Goal: Transaction & Acquisition: Purchase product/service

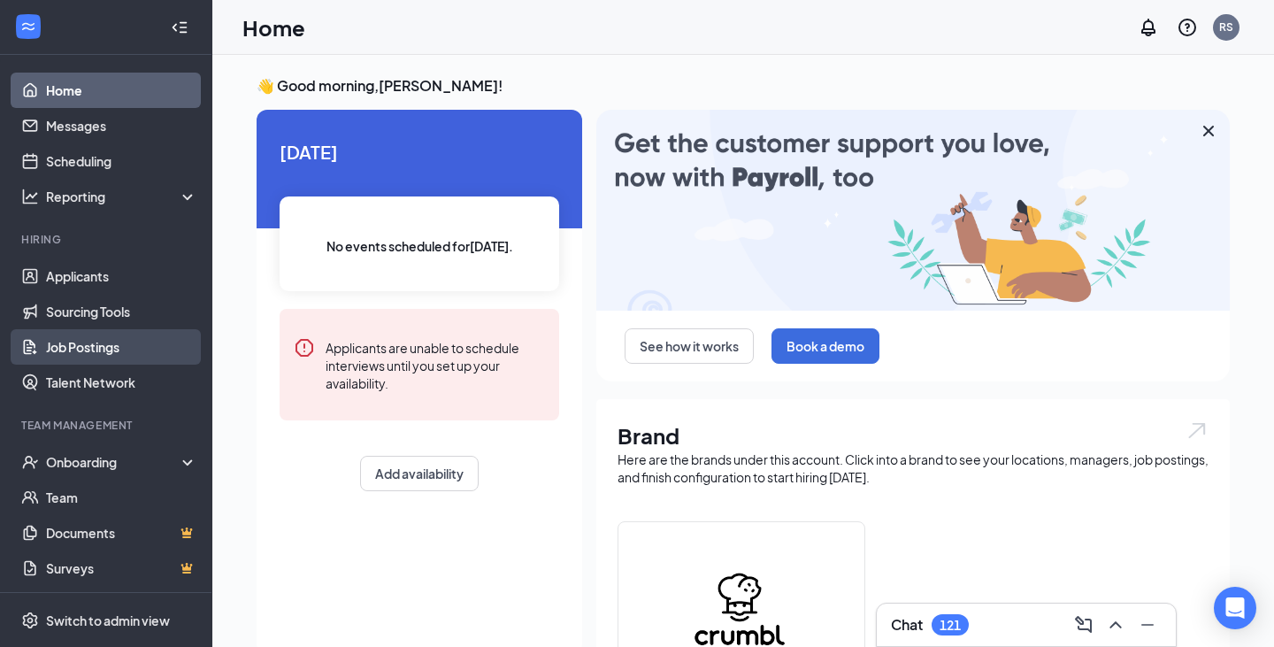
click at [111, 346] on link "Job Postings" at bounding box center [121, 346] width 151 height 35
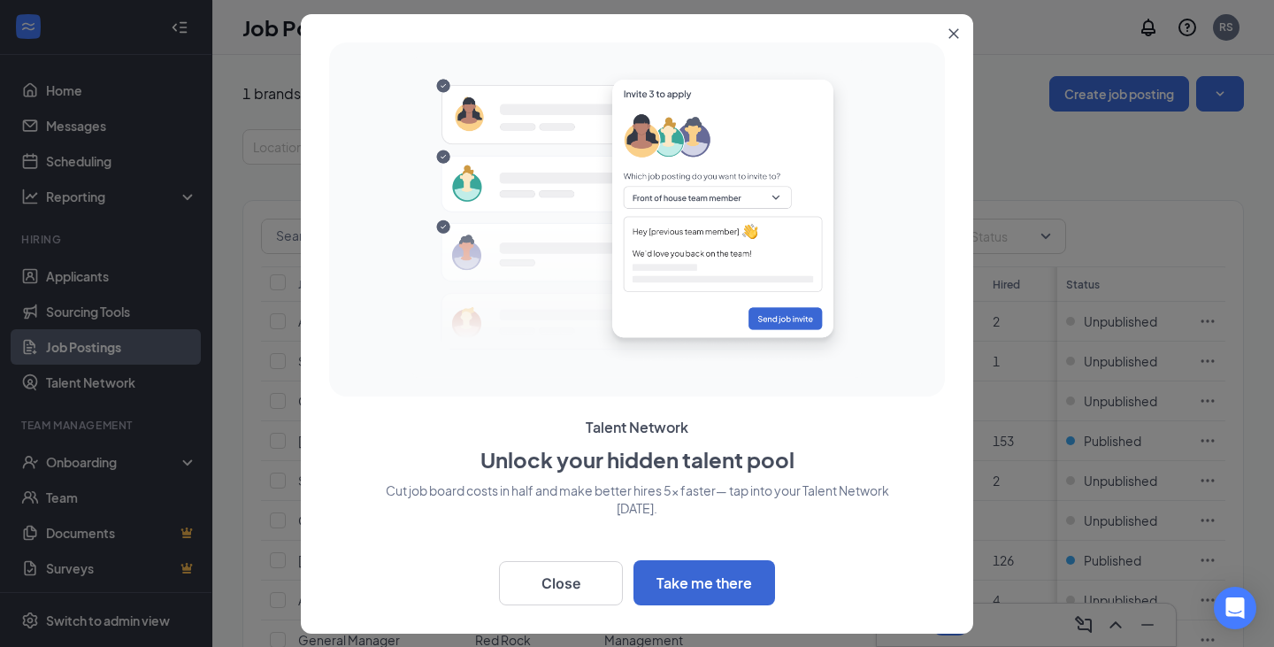
click at [956, 36] on icon "Close" at bounding box center [954, 33] width 11 height 11
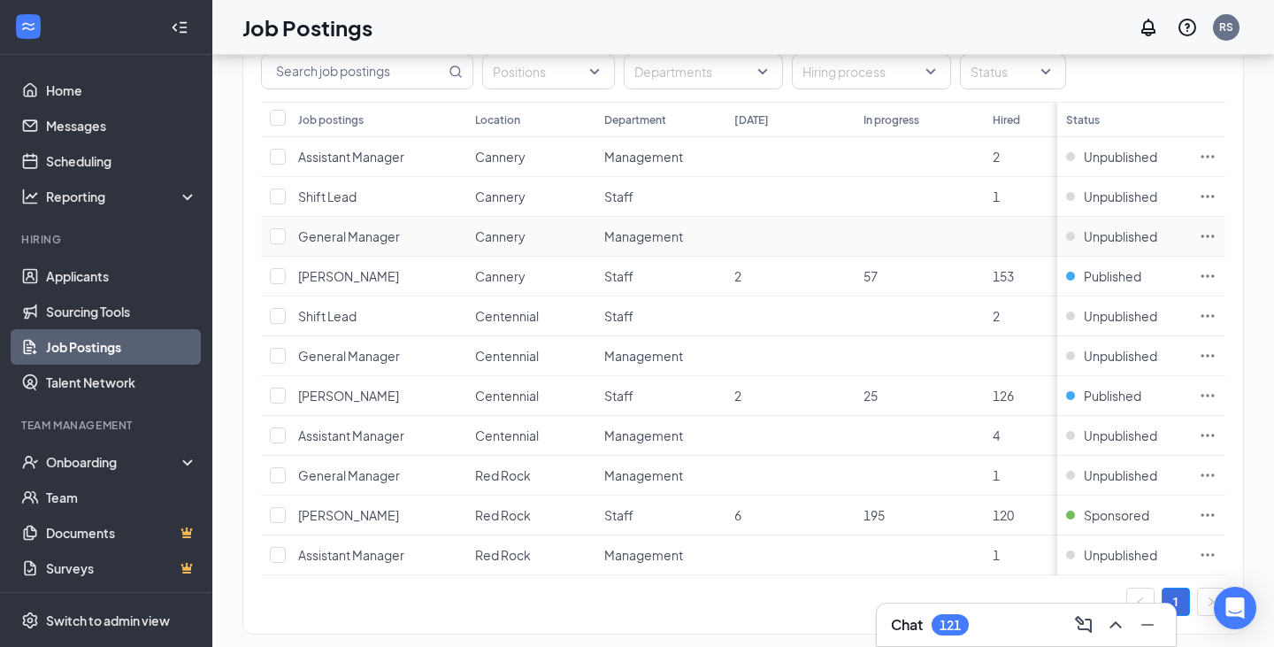
scroll to position [179, 0]
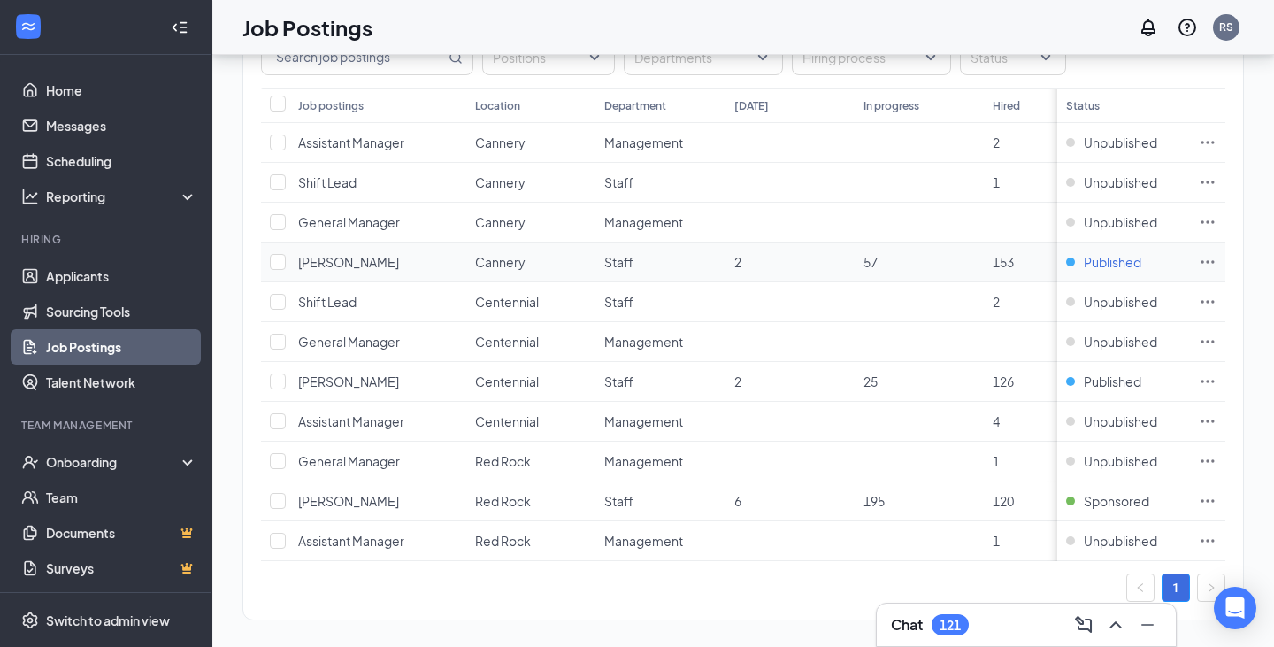
click at [1095, 259] on span "Published" at bounding box center [1113, 262] width 58 height 18
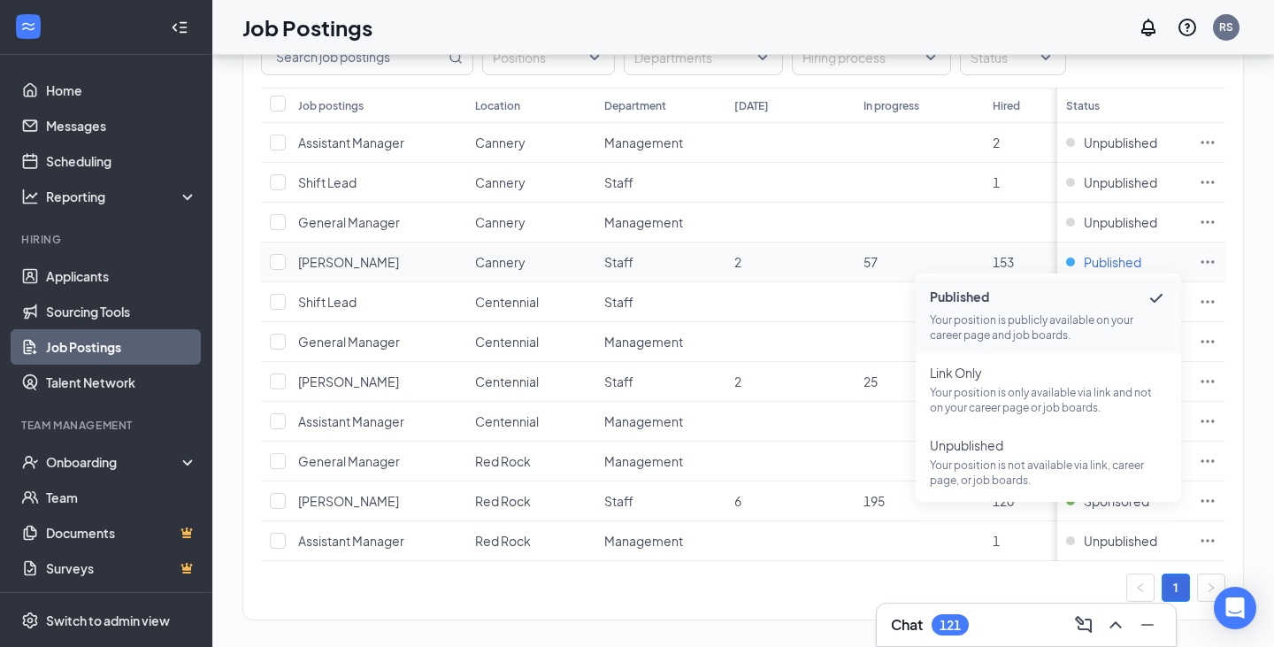
click at [1110, 266] on span "Published" at bounding box center [1113, 262] width 58 height 18
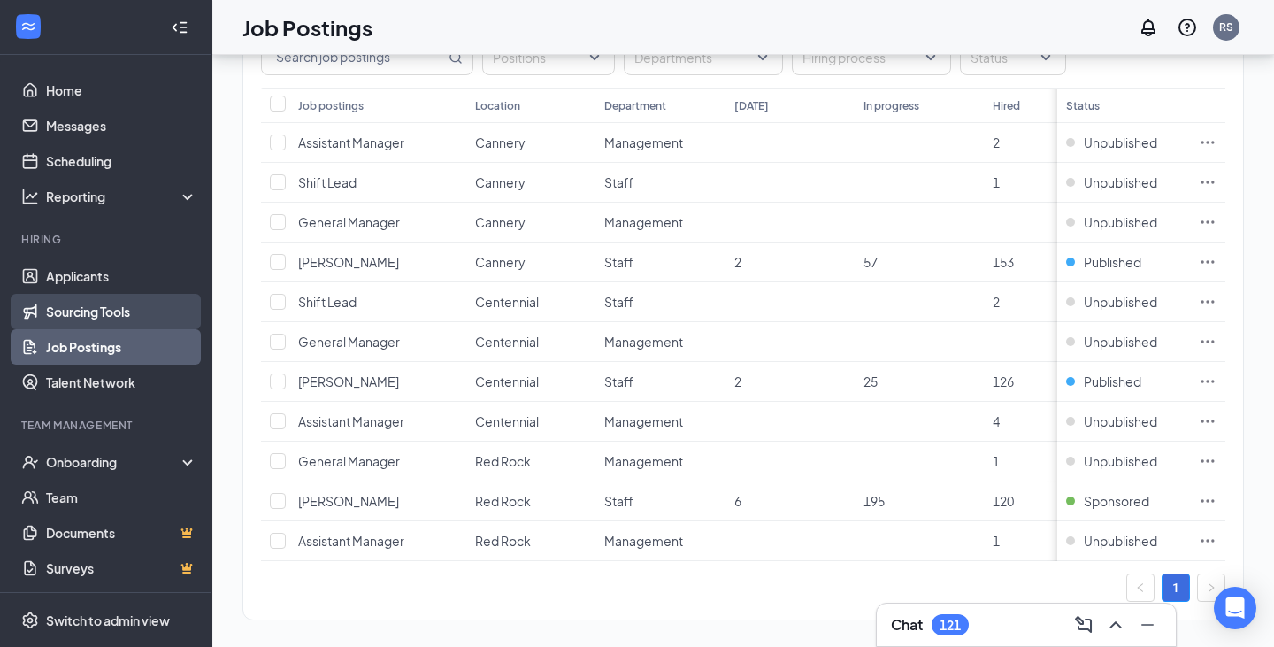
click at [107, 309] on link "Sourcing Tools" at bounding box center [121, 311] width 151 height 35
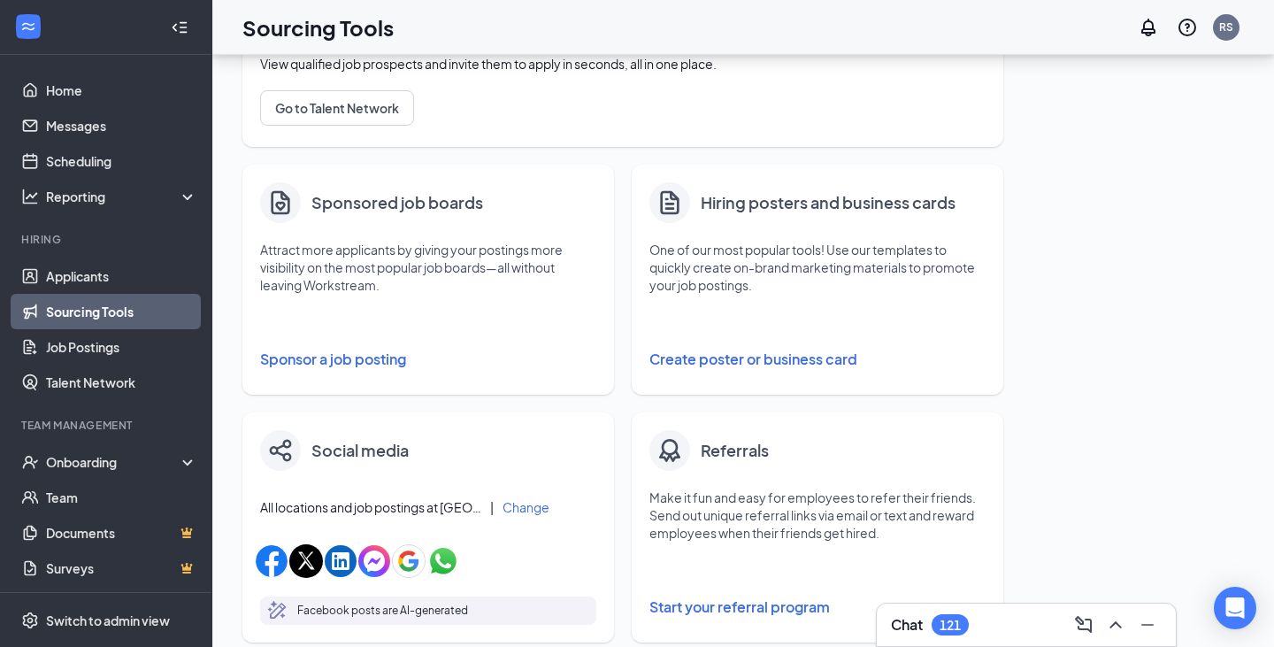
scroll to position [203, 0]
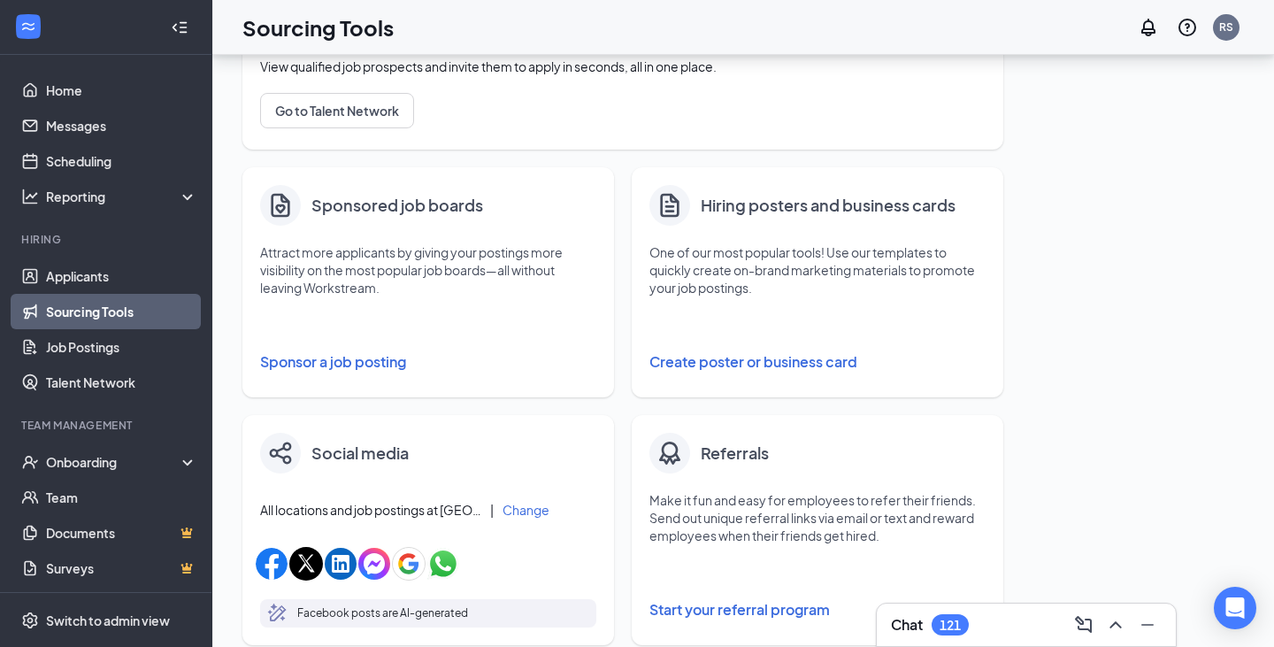
click at [384, 367] on button "Sponsor a job posting" at bounding box center [428, 361] width 336 height 35
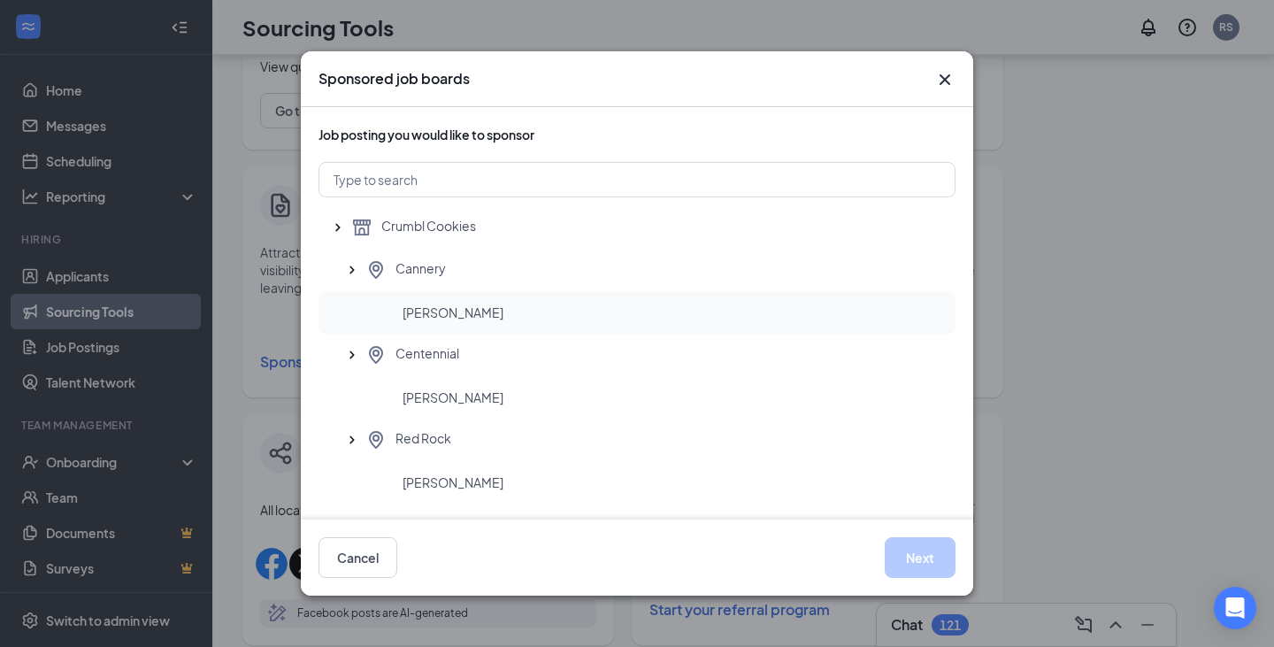
click at [400, 304] on div "[PERSON_NAME]" at bounding box center [637, 312] width 637 height 42
click at [897, 546] on button "Next" at bounding box center [920, 557] width 71 height 41
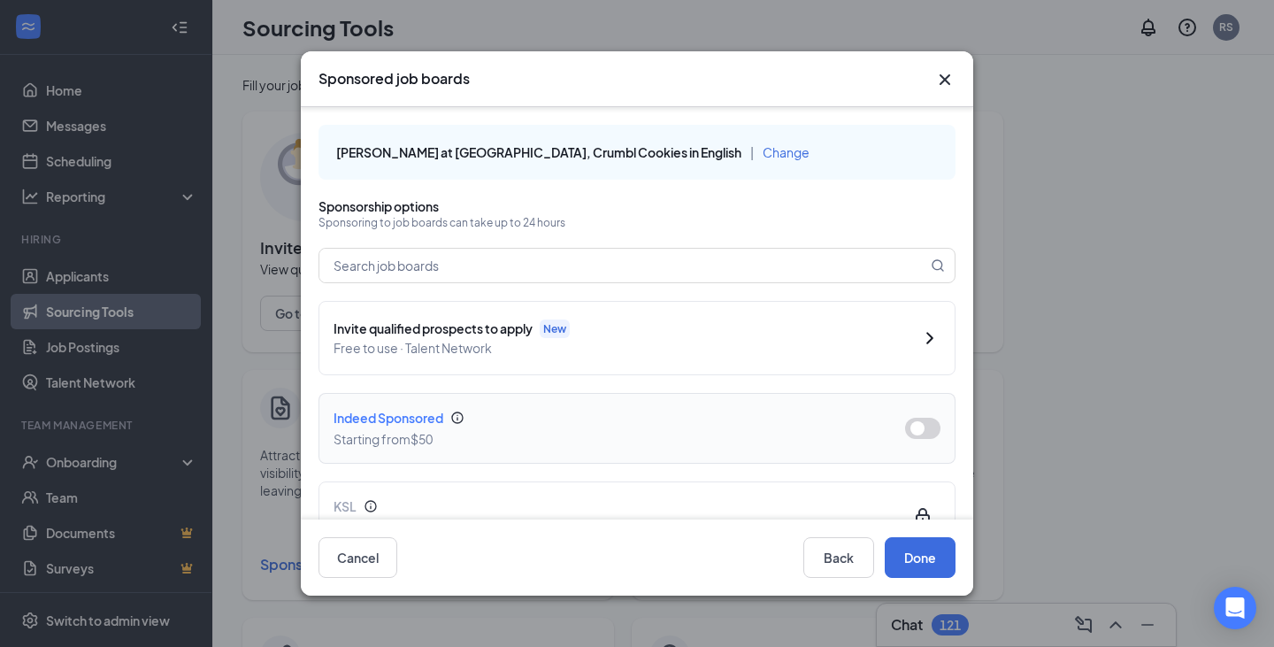
scroll to position [99, 0]
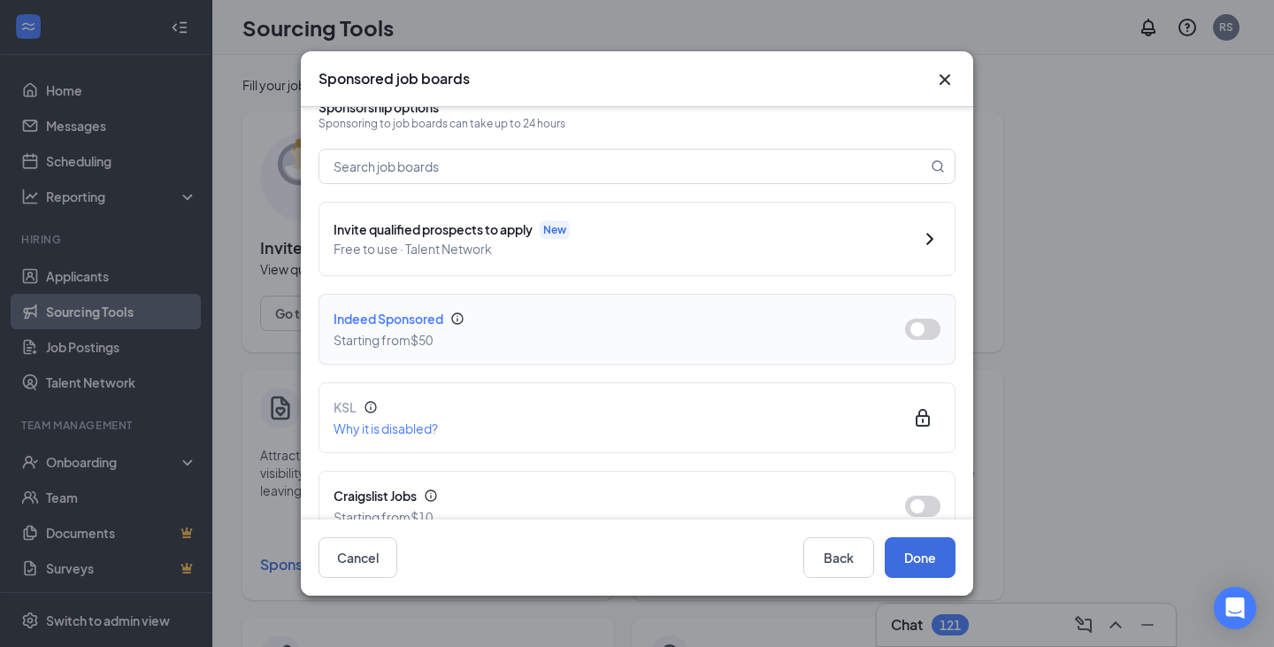
click at [925, 339] on button "button" at bounding box center [922, 329] width 35 height 21
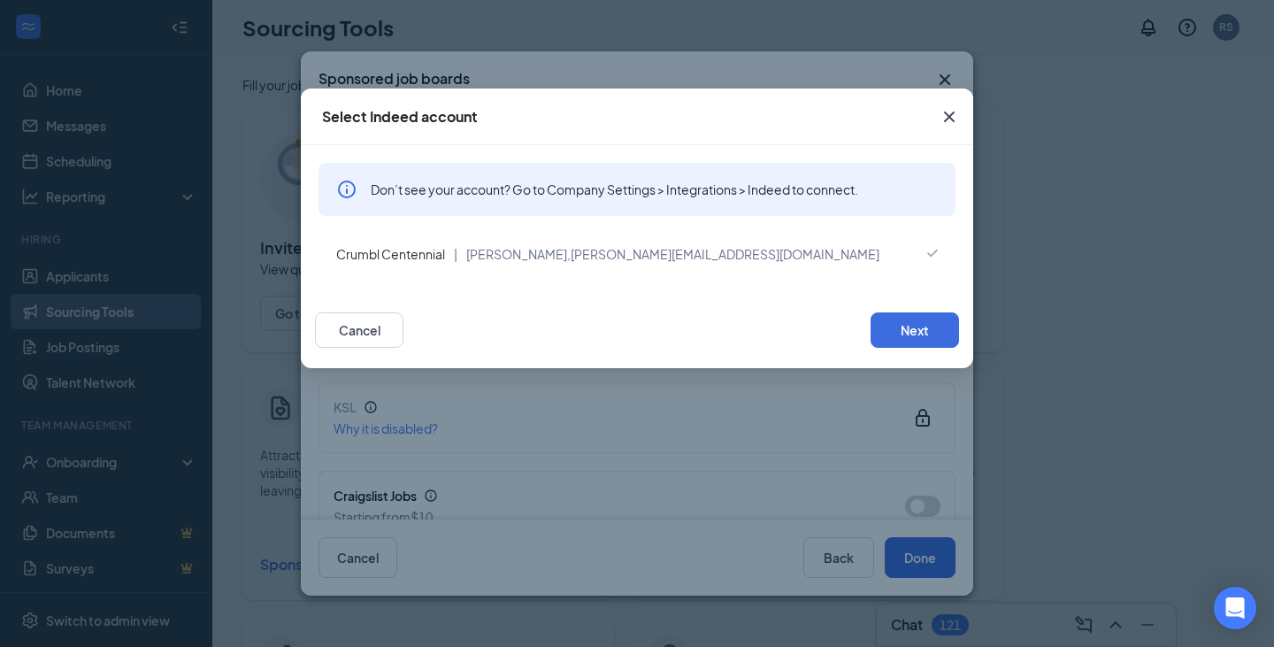
click at [945, 117] on icon "Cross" at bounding box center [949, 116] width 21 height 21
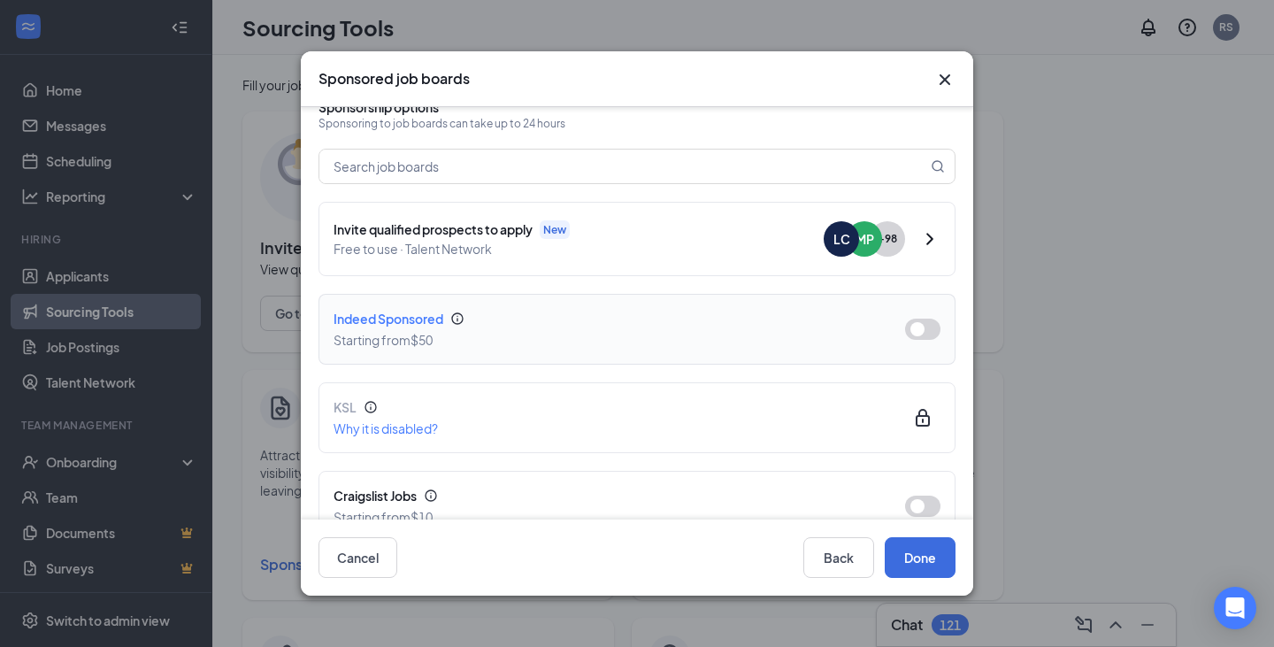
click at [914, 329] on button "button" at bounding box center [922, 329] width 35 height 21
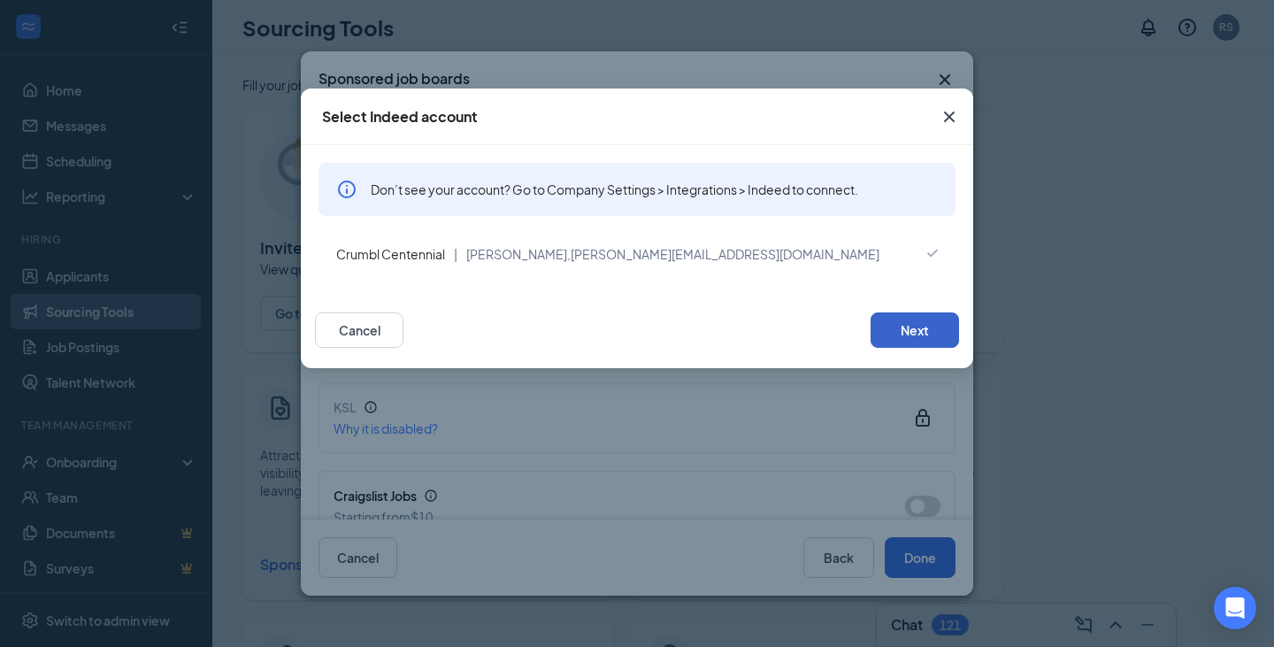
click at [905, 333] on button "Next" at bounding box center [915, 329] width 88 height 35
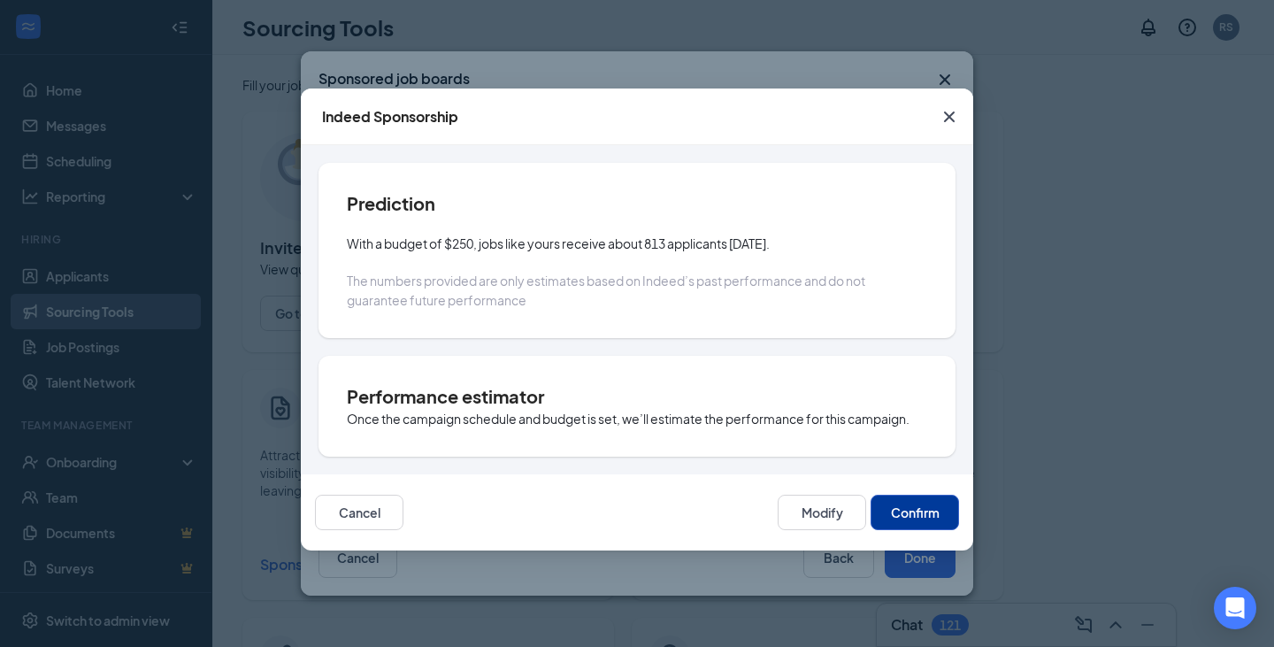
click at [909, 504] on button "Confirm" at bounding box center [915, 512] width 88 height 35
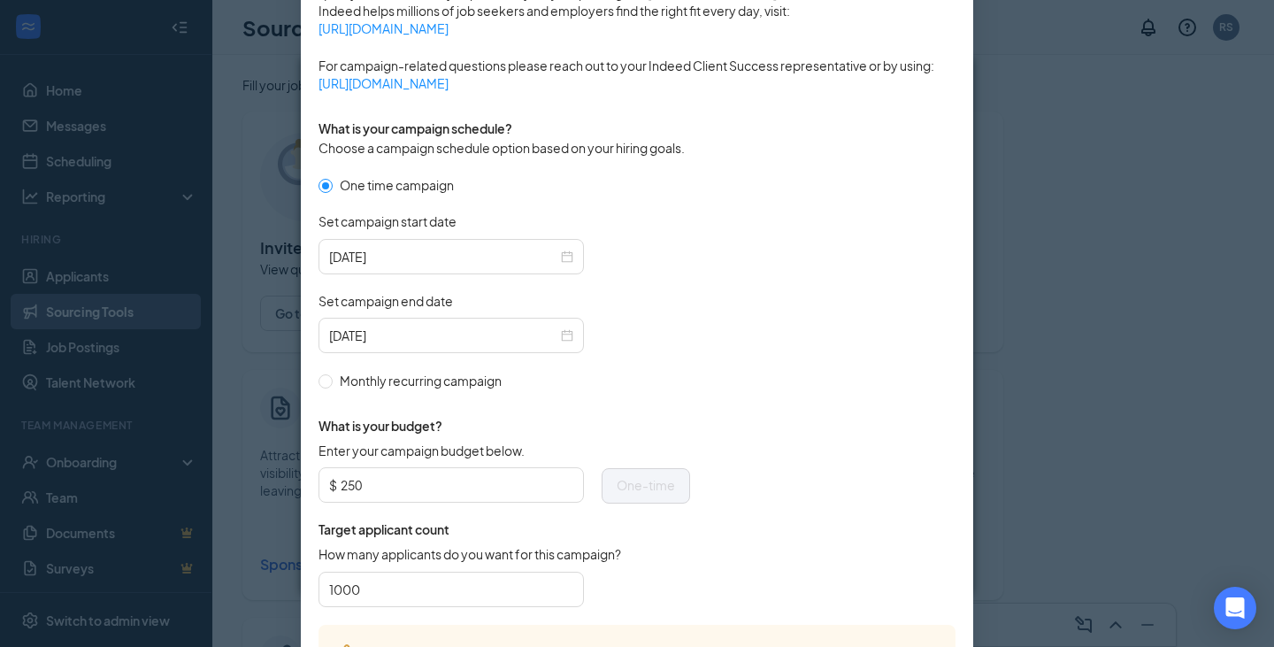
scroll to position [590, 0]
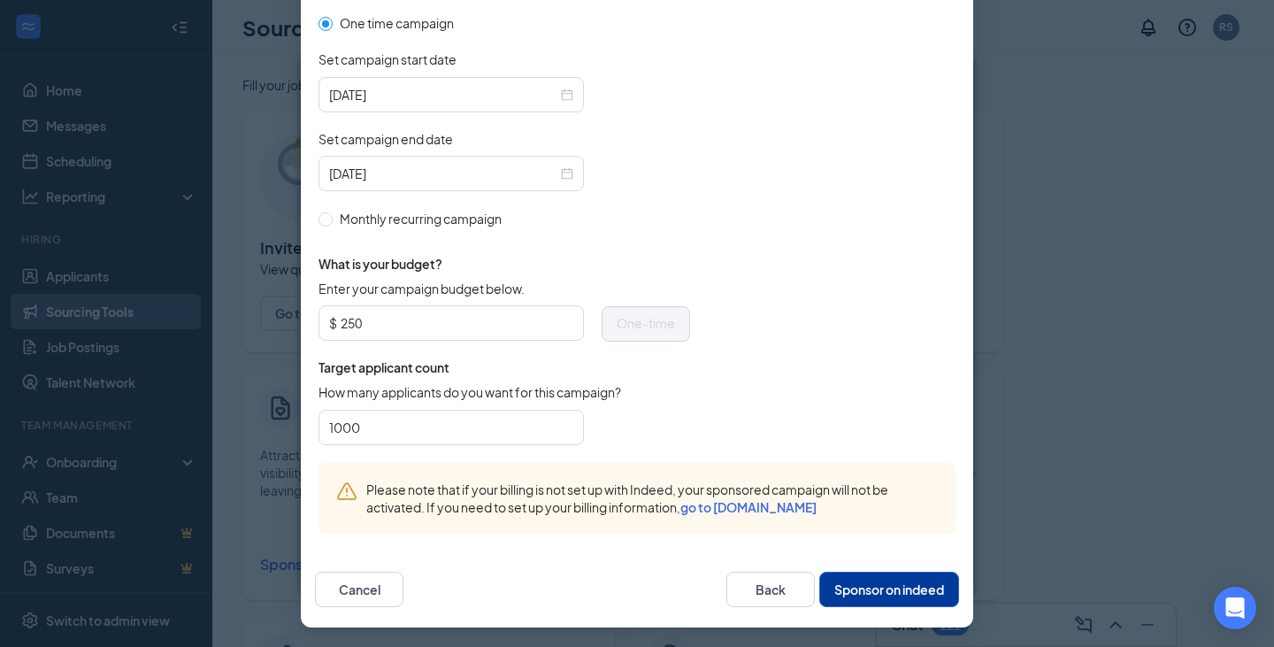
click at [855, 596] on button "Sponsor on indeed" at bounding box center [889, 589] width 140 height 35
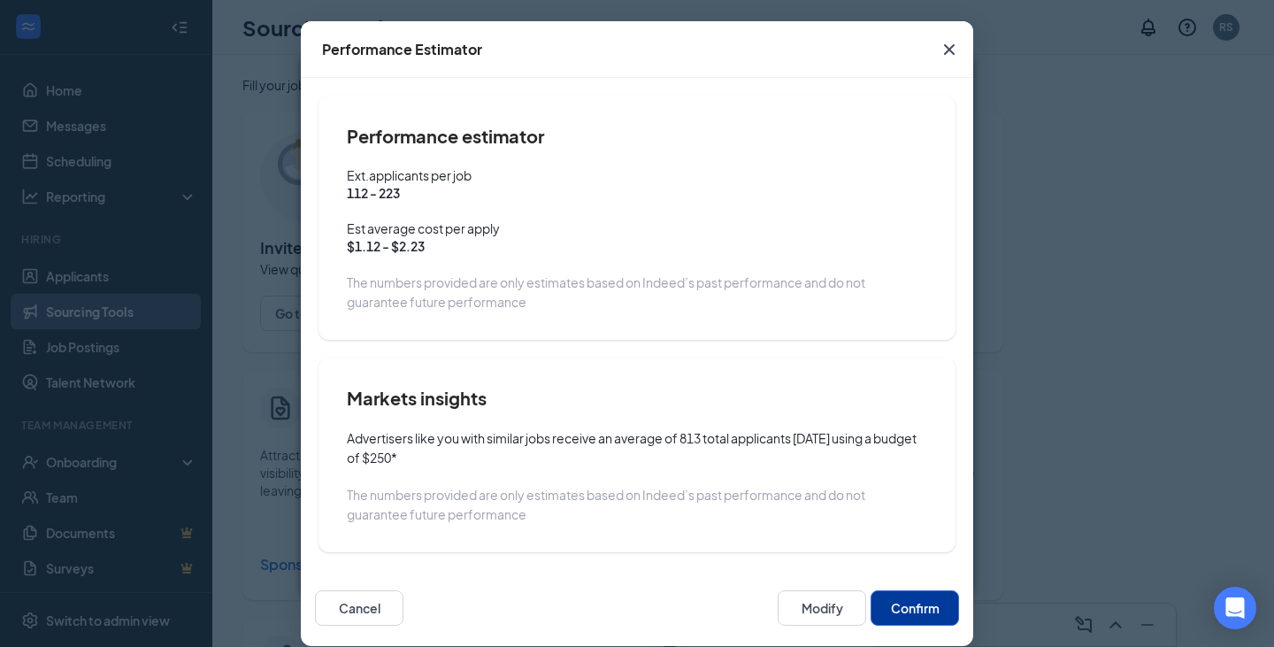
scroll to position [88, 0]
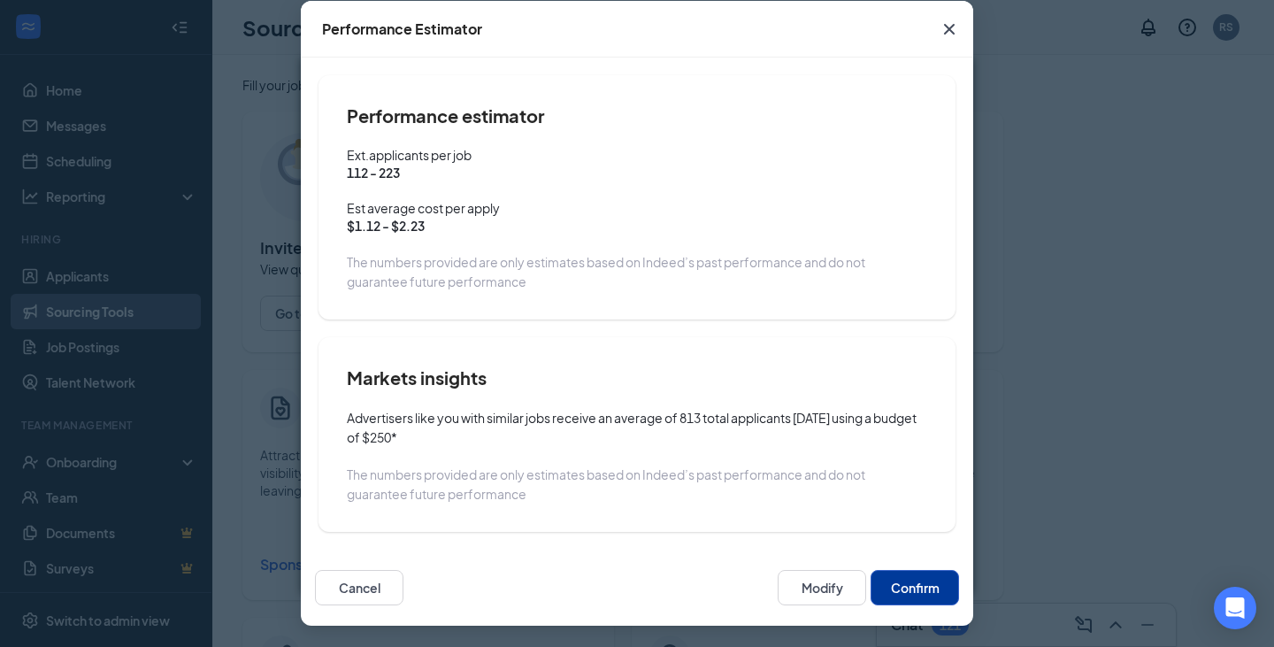
click at [918, 580] on button "Confirm" at bounding box center [915, 587] width 88 height 35
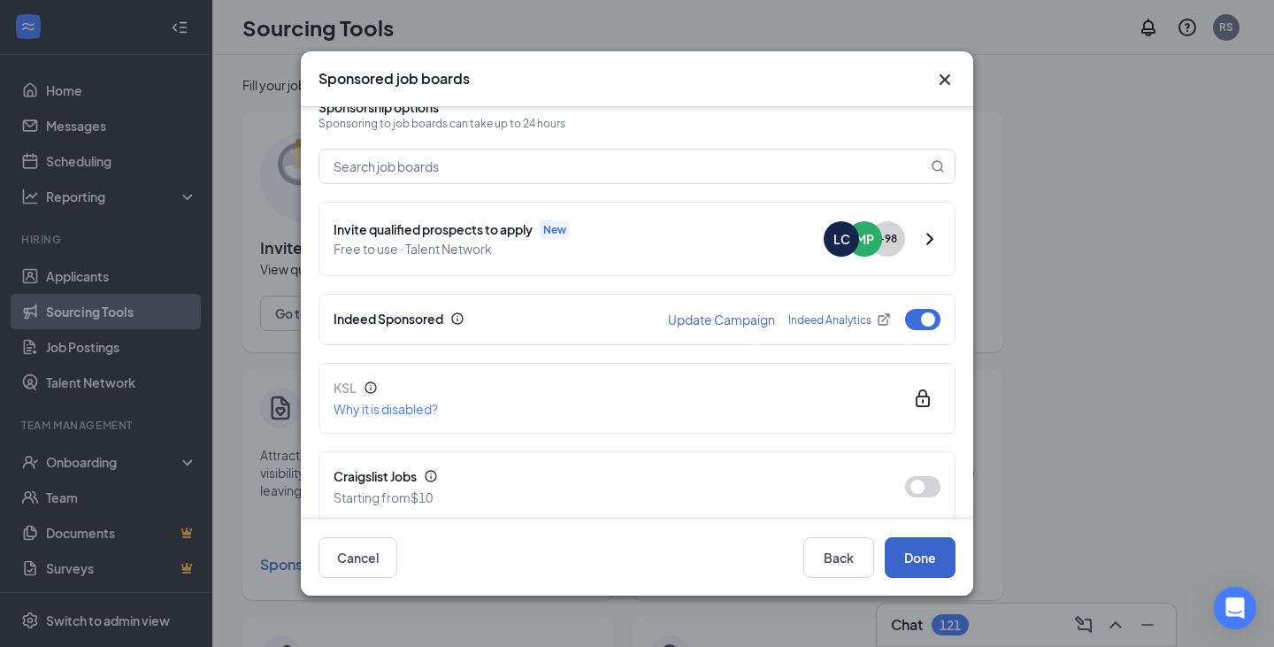
click at [918, 565] on button "Done" at bounding box center [920, 557] width 71 height 41
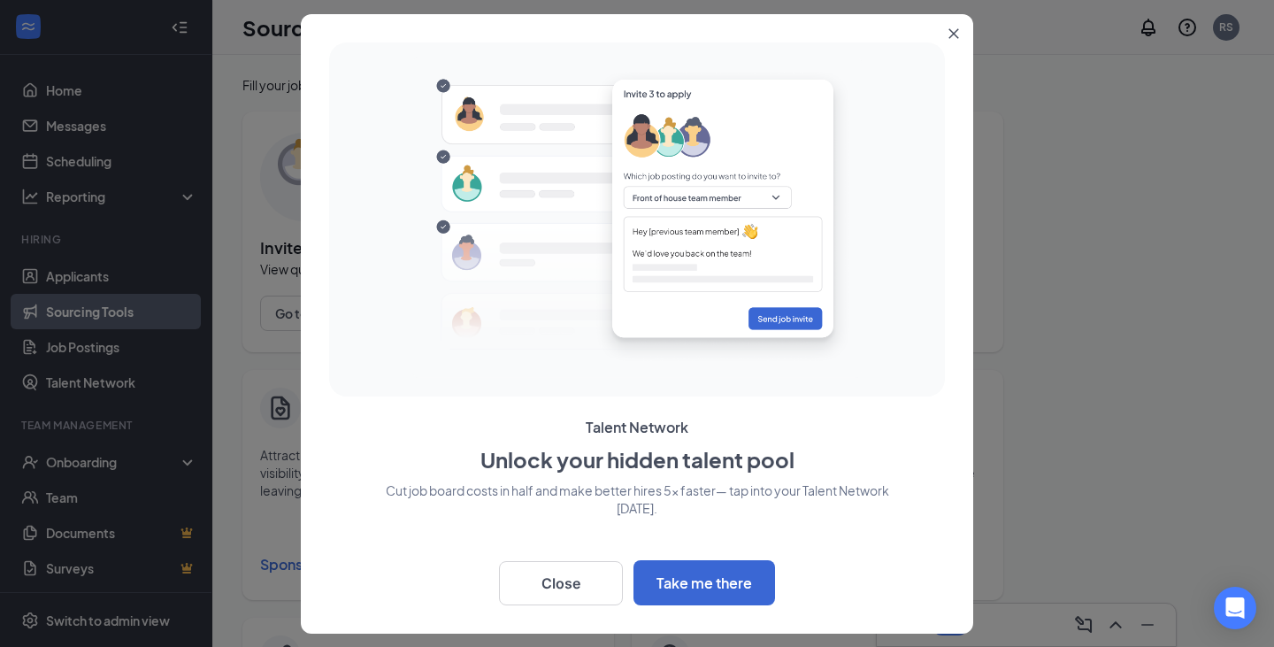
click at [947, 52] on div "Talent Network Unlock your hidden talent pool Cut job board costs in half and m…" at bounding box center [637, 323] width 672 height 619
click at [950, 37] on icon "Close" at bounding box center [954, 33] width 10 height 10
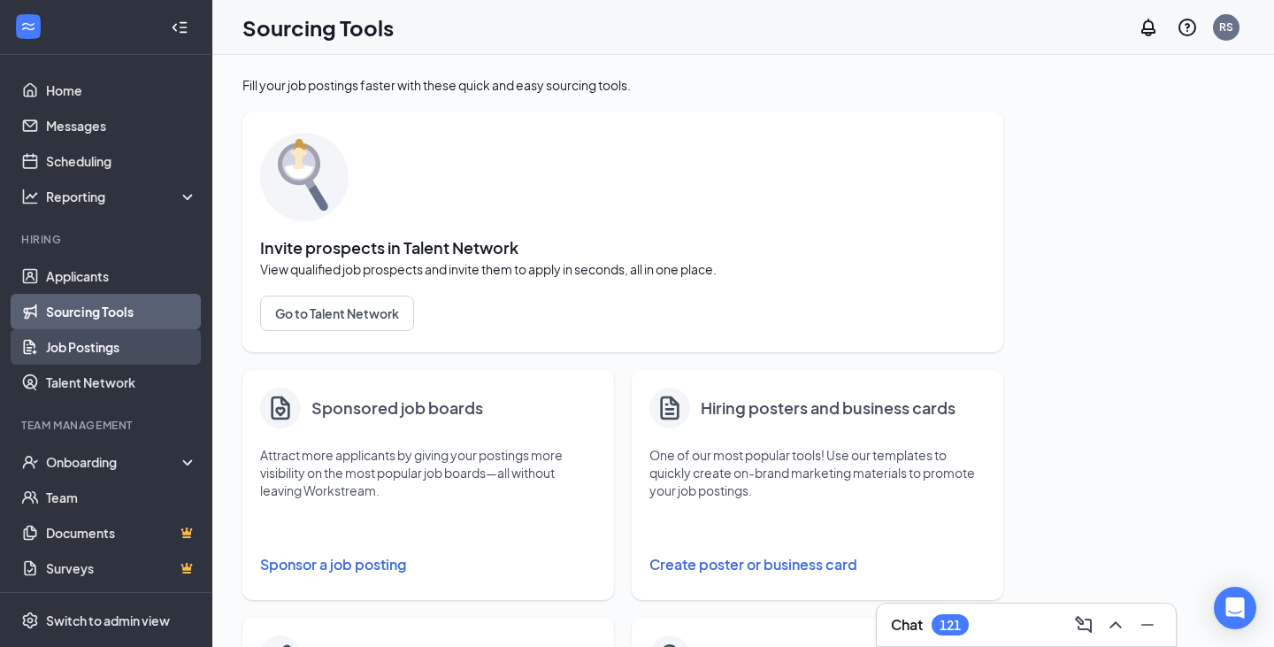
click at [108, 354] on link "Job Postings" at bounding box center [121, 346] width 151 height 35
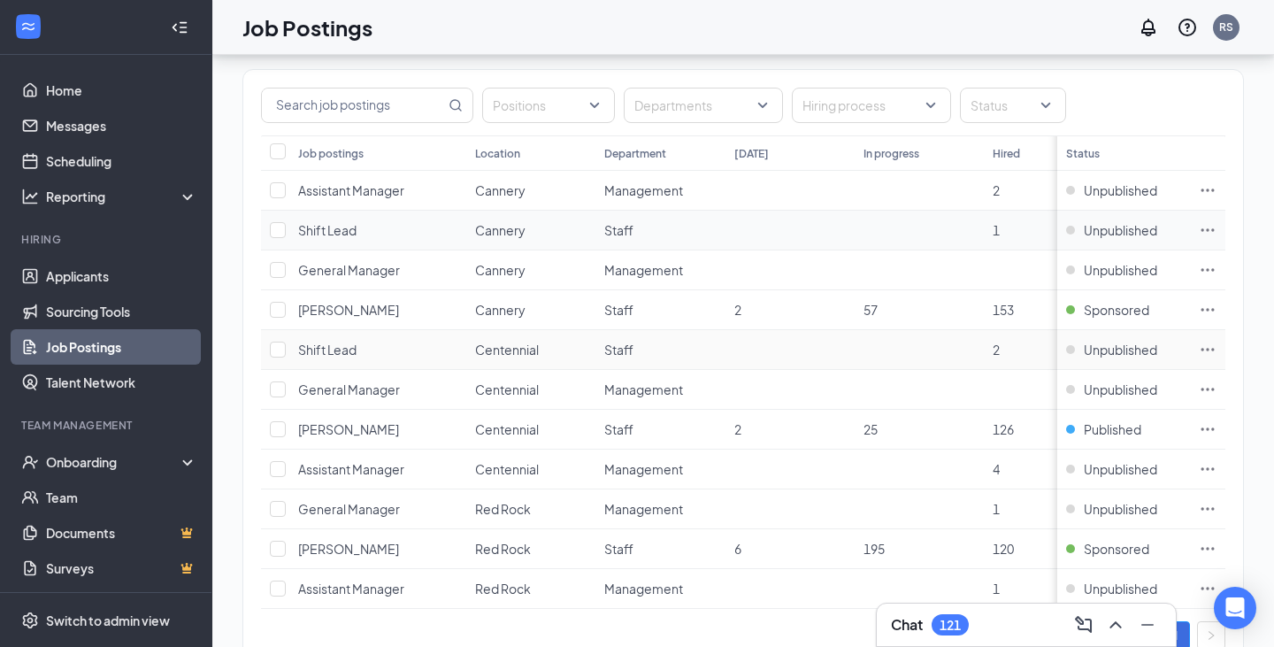
scroll to position [184, 0]
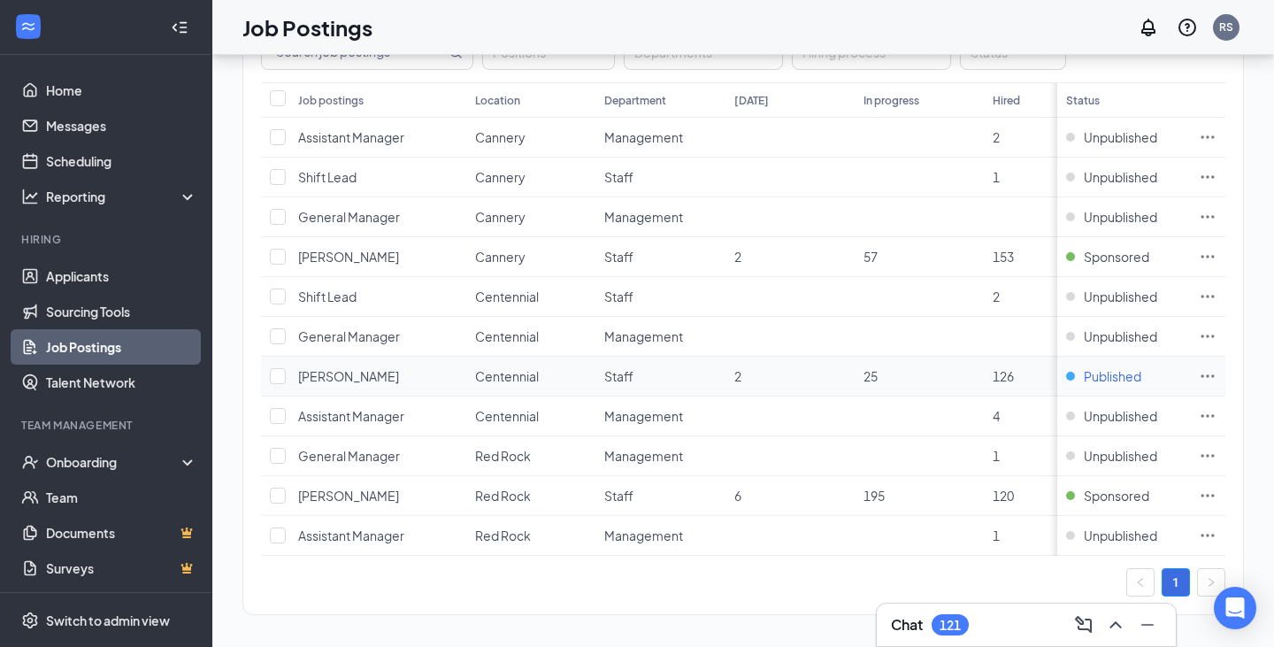
click at [1101, 371] on span "Published" at bounding box center [1113, 376] width 58 height 18
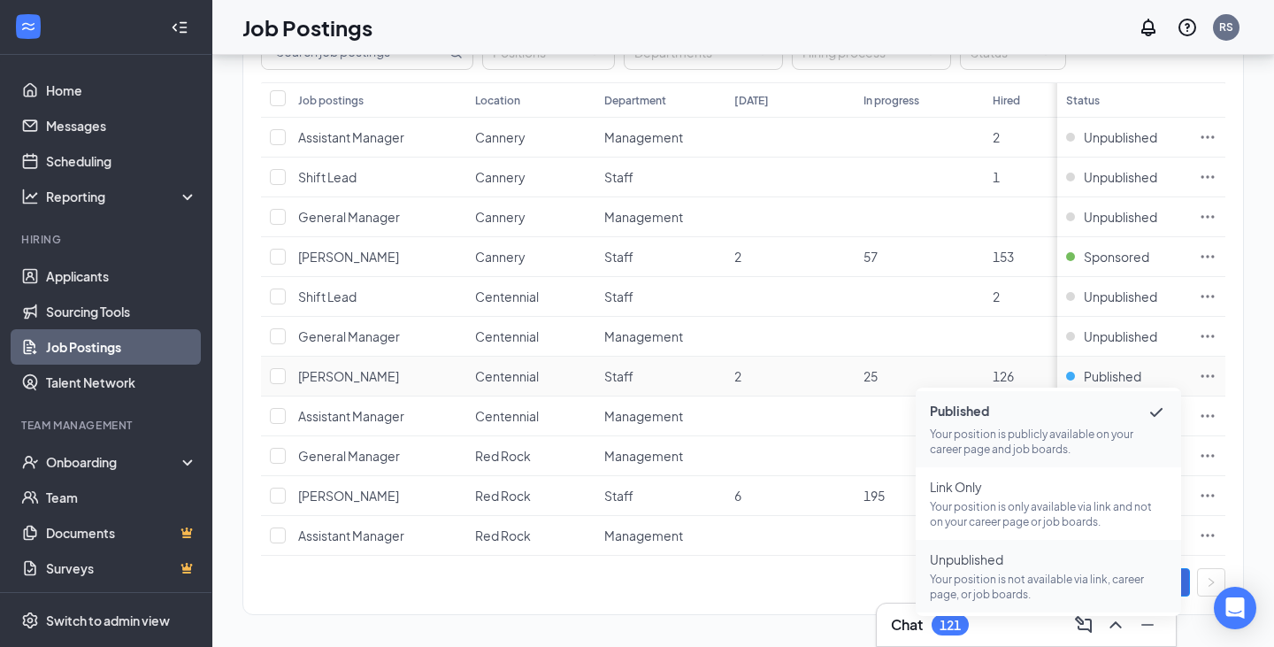
click at [970, 579] on p "Your position is not available via link, career page, or job boards." at bounding box center [1048, 587] width 237 height 30
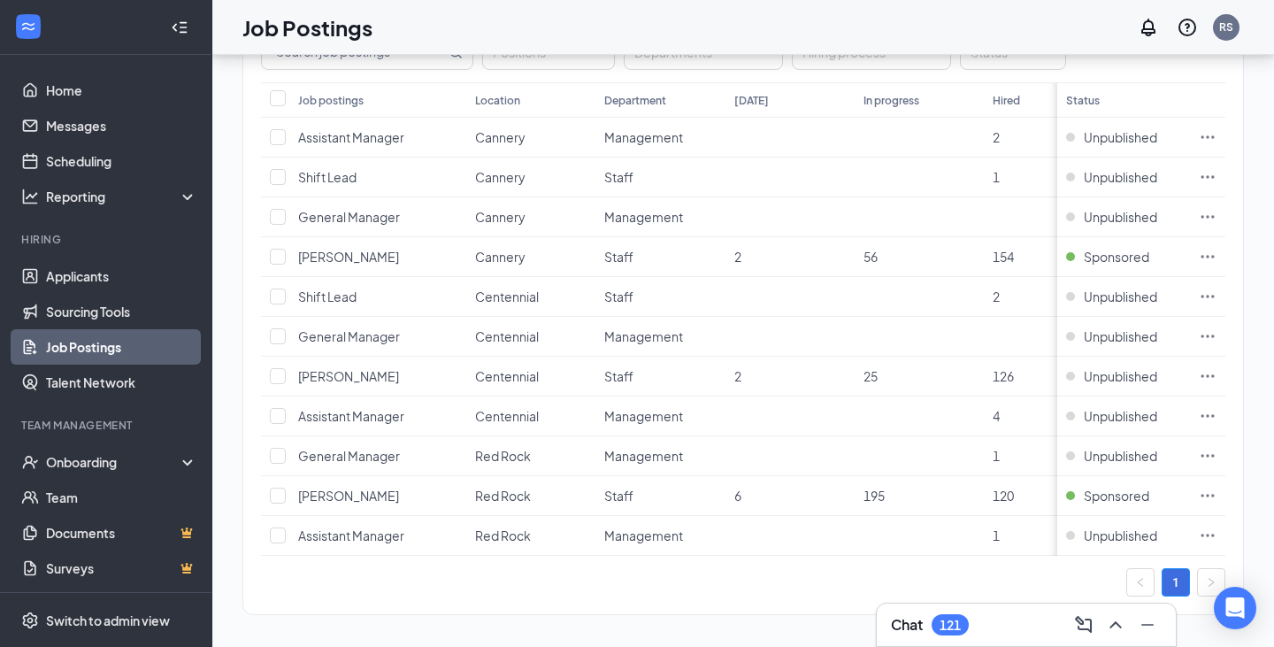
click at [931, 35] on div "Job Postings RS" at bounding box center [743, 27] width 1062 height 55
